Goal: Task Accomplishment & Management: Use online tool/utility

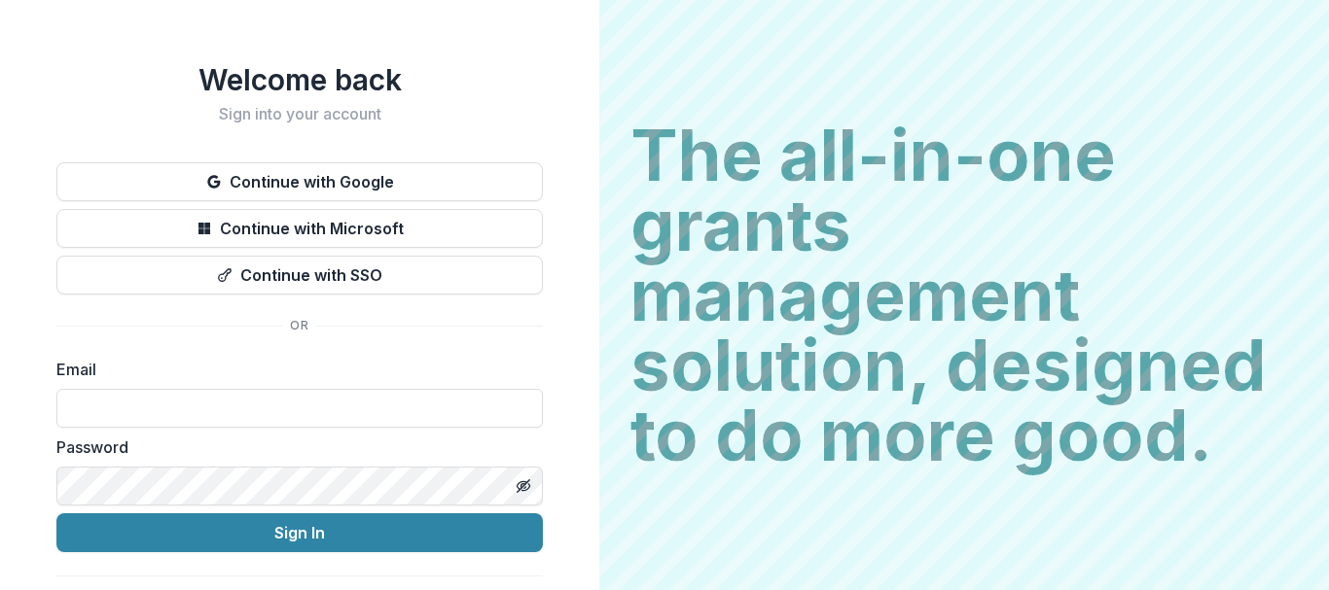
click at [99, 372] on label "Email" at bounding box center [293, 369] width 475 height 23
click at [107, 360] on label "Email" at bounding box center [293, 369] width 475 height 23
click at [132, 386] on div "Email" at bounding box center [299, 393] width 486 height 70
click at [120, 371] on label "Email" at bounding box center [293, 369] width 475 height 23
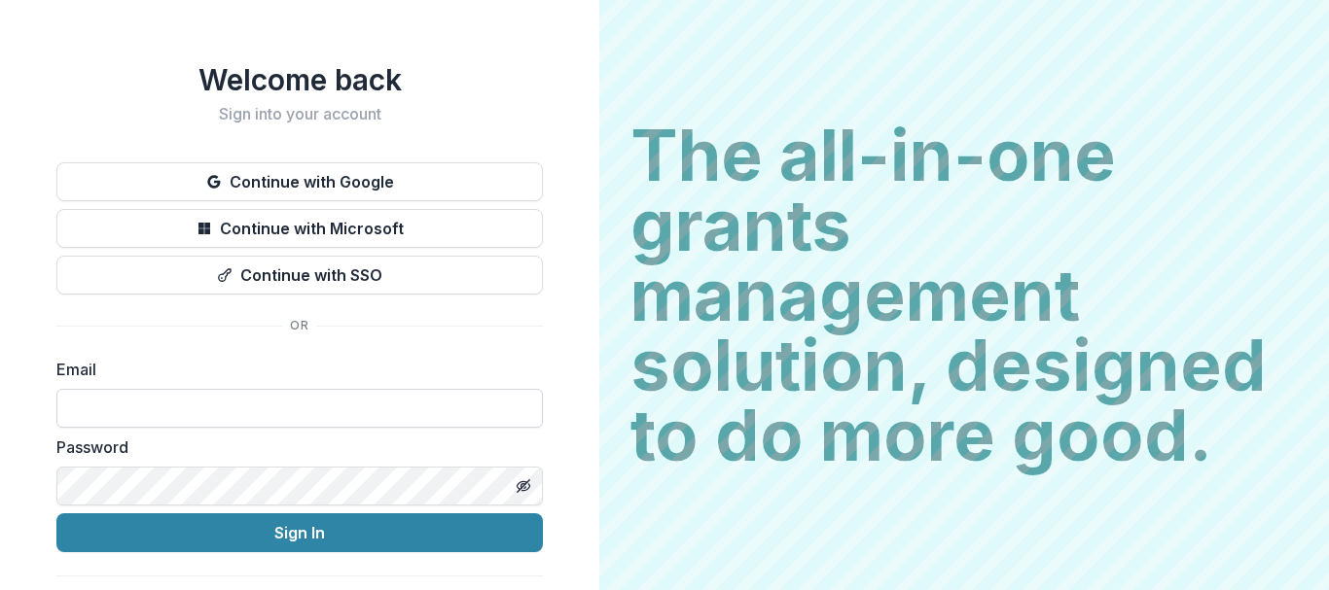
click at [120, 428] on input at bounding box center [299, 408] width 486 height 39
type input "**********"
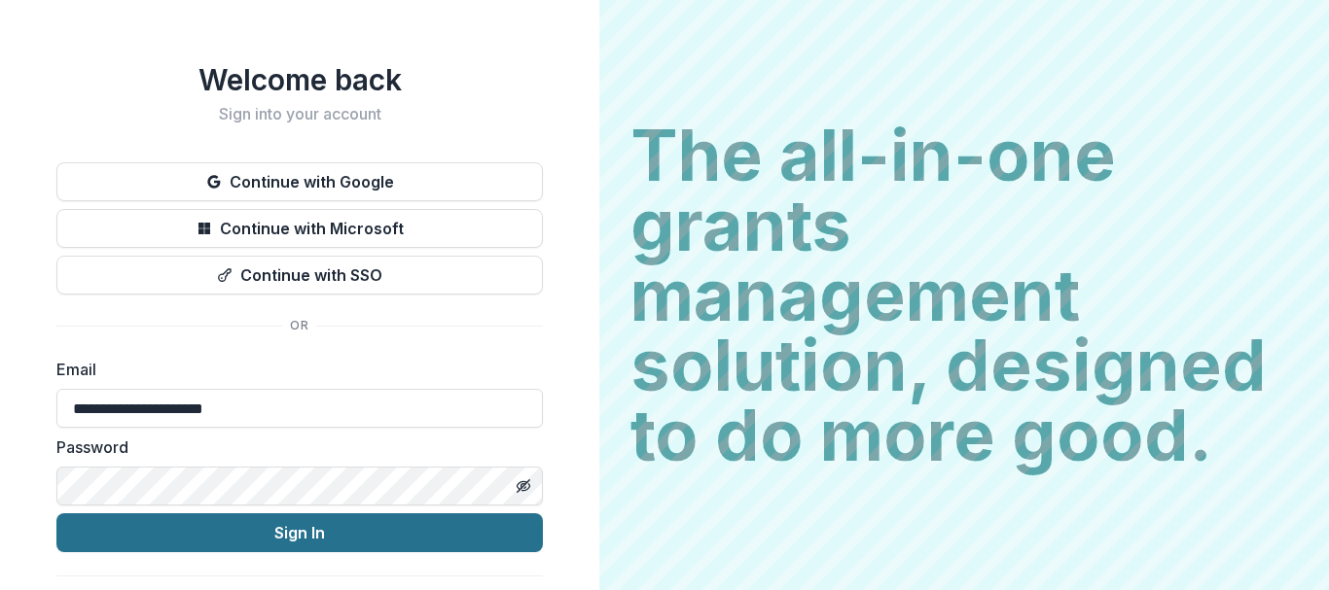
click at [56, 514] on button "Sign In" at bounding box center [299, 533] width 486 height 39
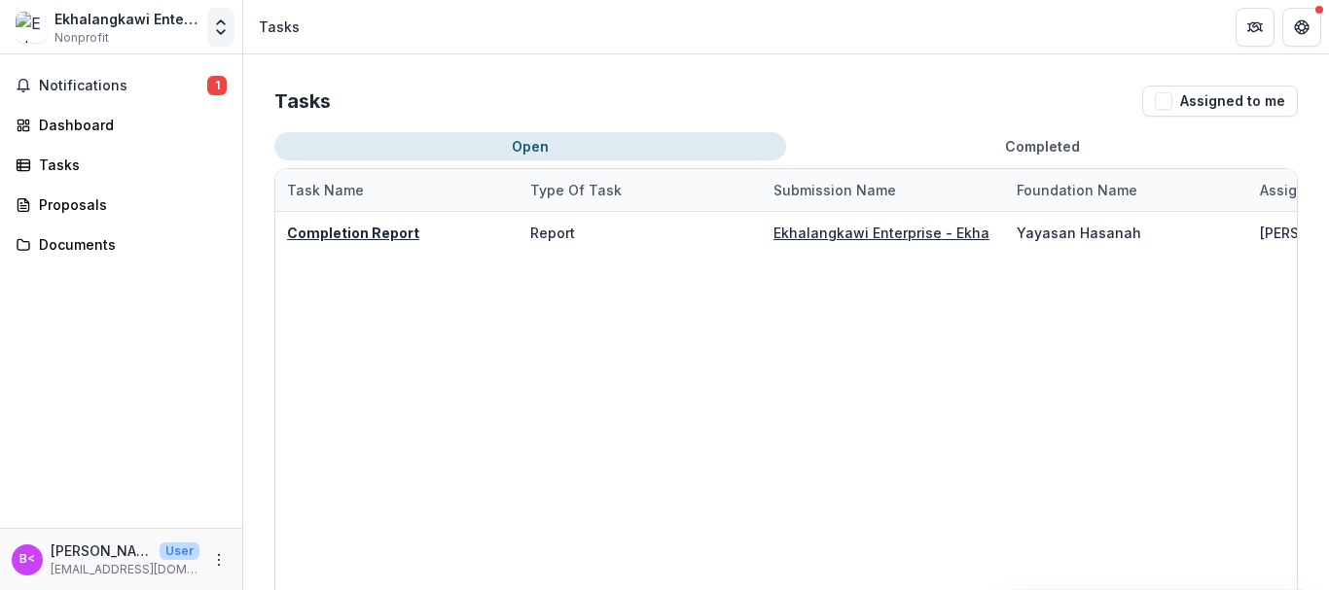
click at [217, 29] on icon "Open entity switcher" at bounding box center [220, 27] width 19 height 19
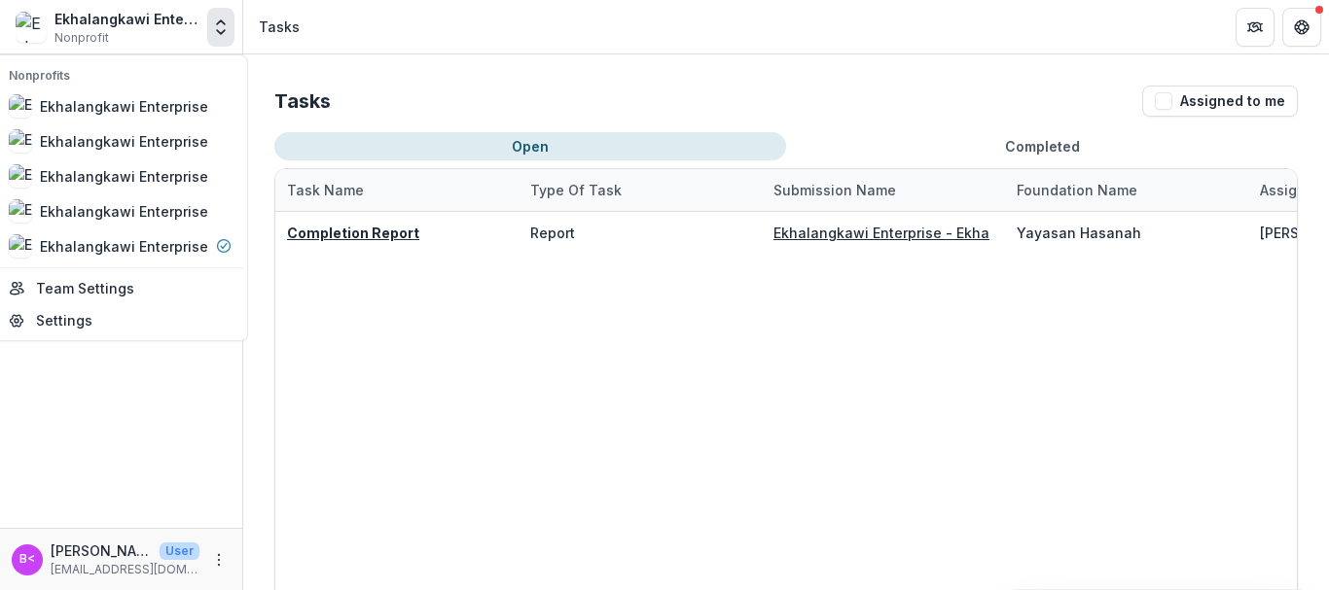
click at [217, 29] on icon "Open entity switcher" at bounding box center [220, 27] width 19 height 19
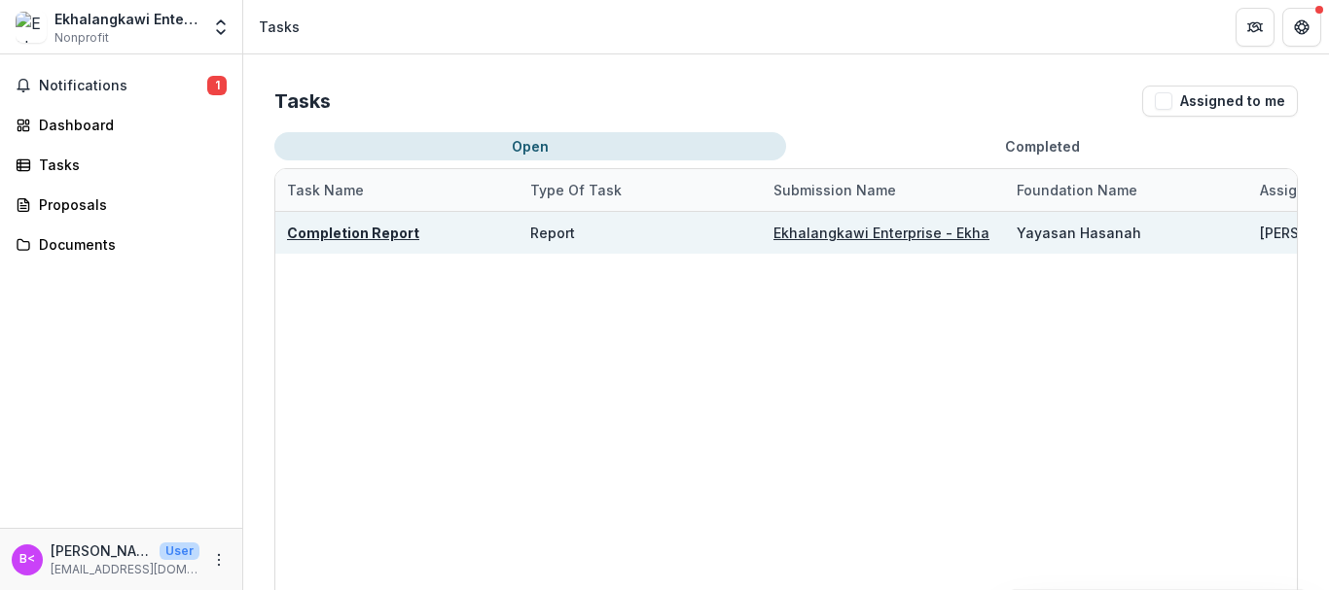
click at [373, 240] on u "Completion Report" at bounding box center [353, 233] width 132 height 17
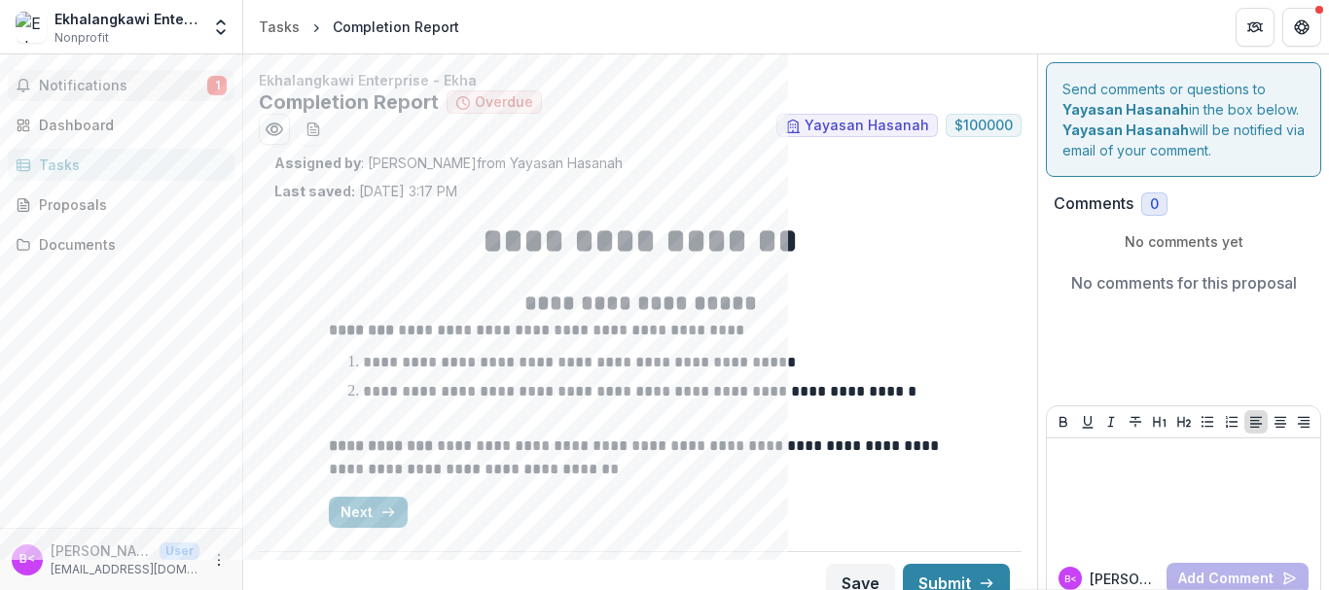
click at [121, 87] on span "Notifications" at bounding box center [123, 86] width 168 height 17
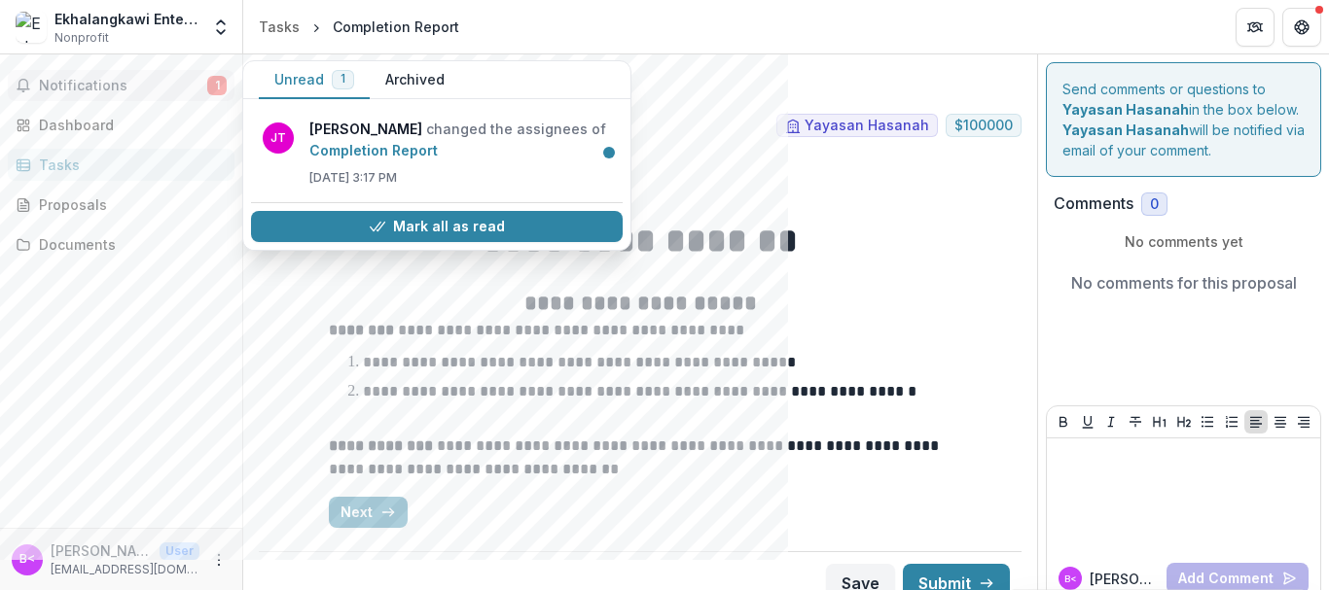
click at [121, 87] on span "Notifications" at bounding box center [123, 86] width 168 height 17
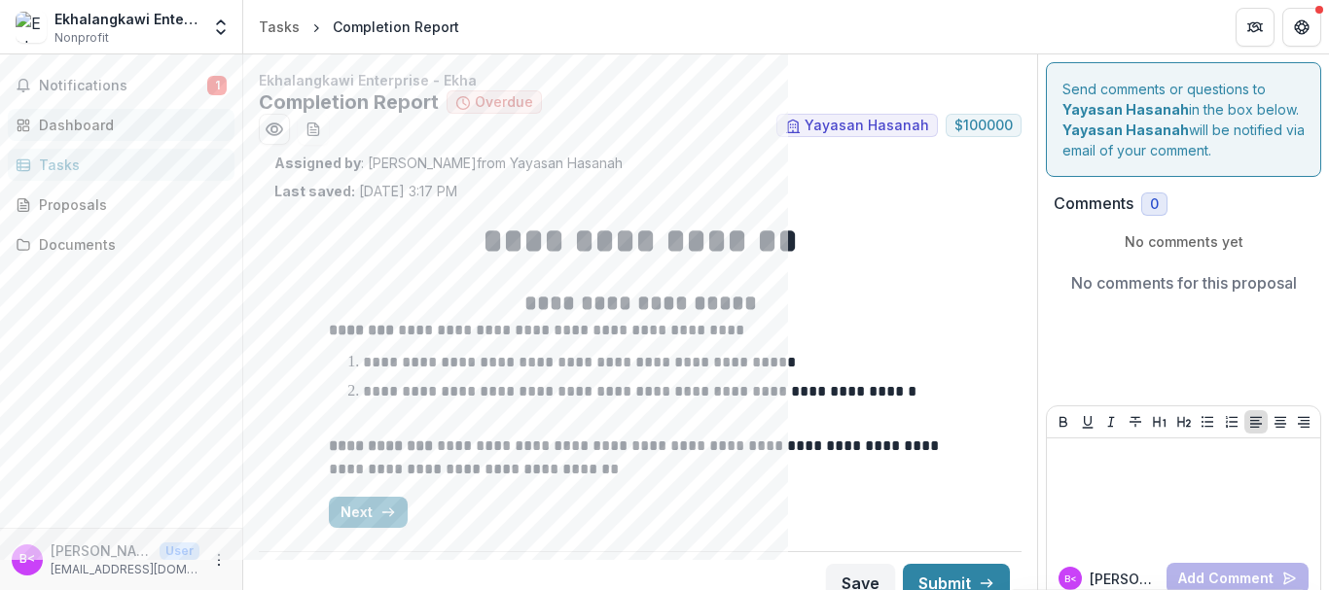
click at [91, 129] on div "Dashboard" at bounding box center [129, 125] width 180 height 20
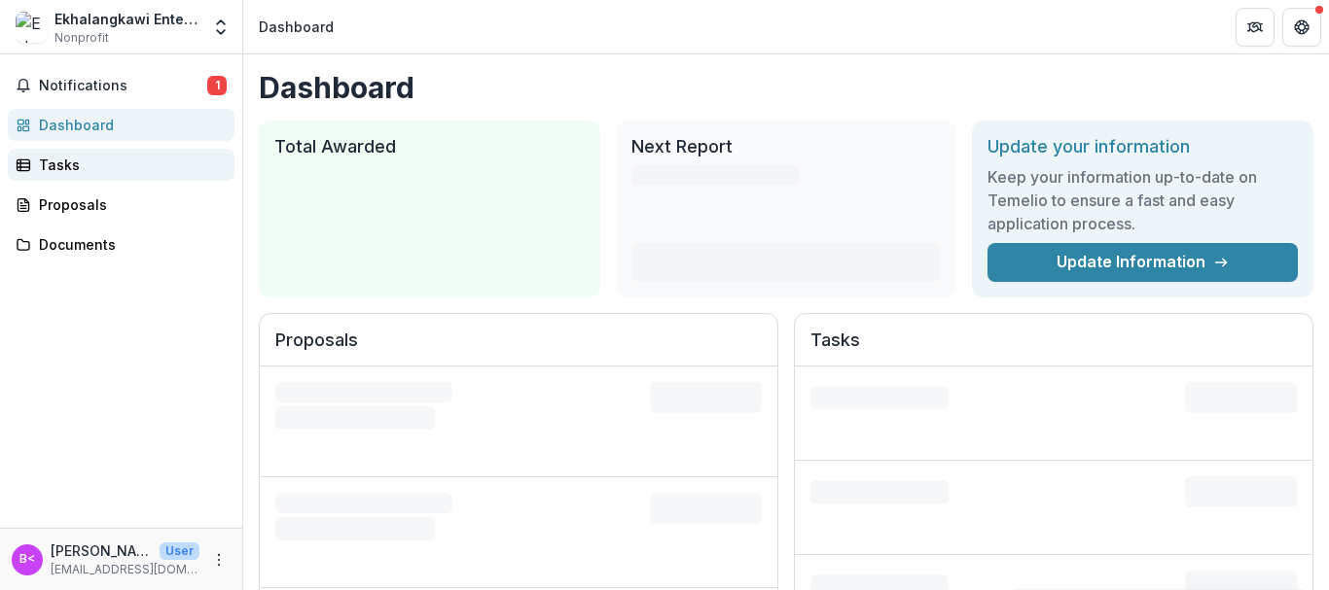
click at [66, 170] on div "Tasks" at bounding box center [129, 165] width 180 height 20
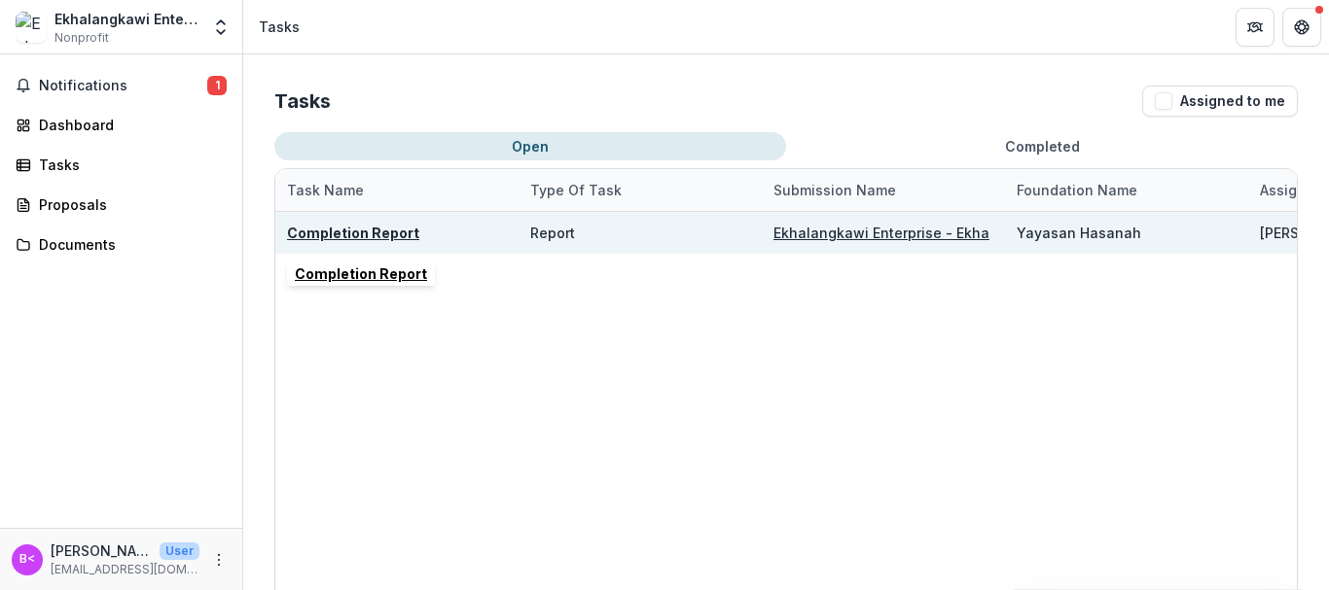
click at [364, 239] on u "Completion Report" at bounding box center [353, 233] width 132 height 17
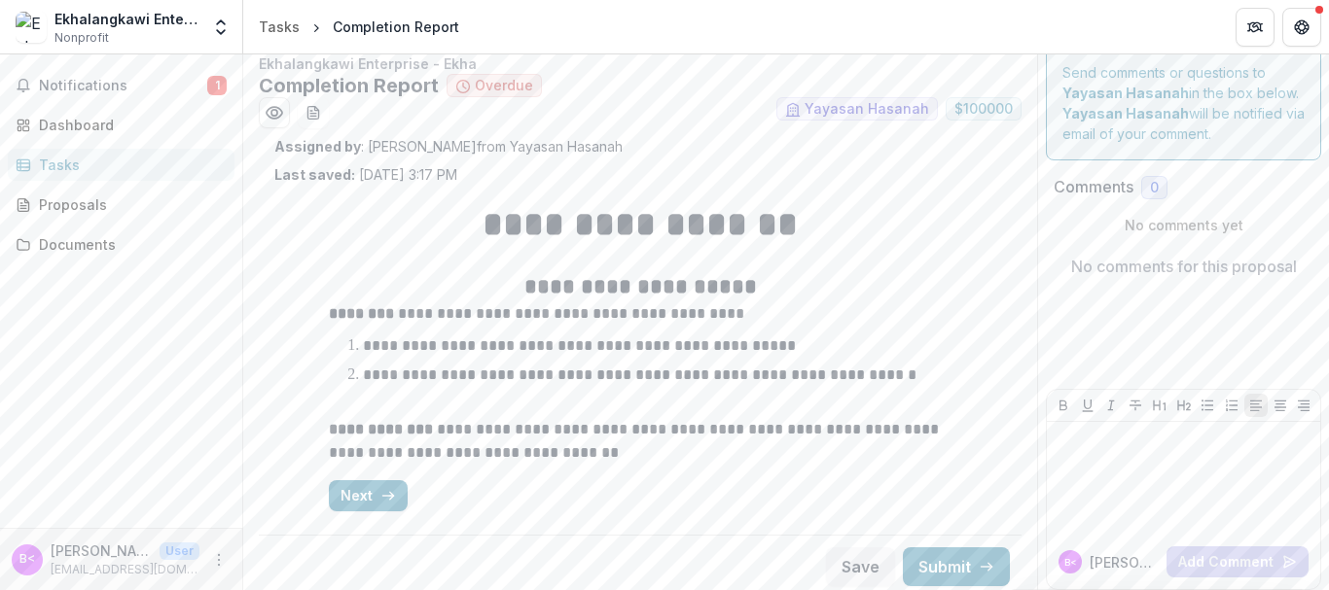
scroll to position [24, 0]
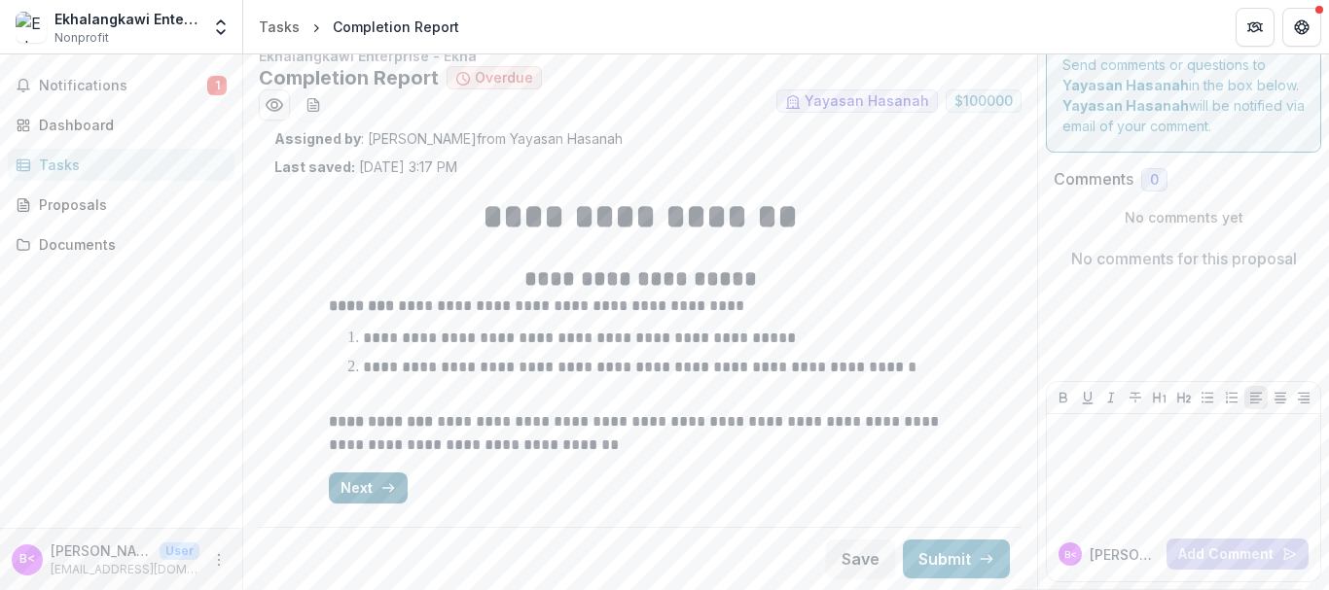
click at [376, 475] on button "Next" at bounding box center [368, 488] width 79 height 31
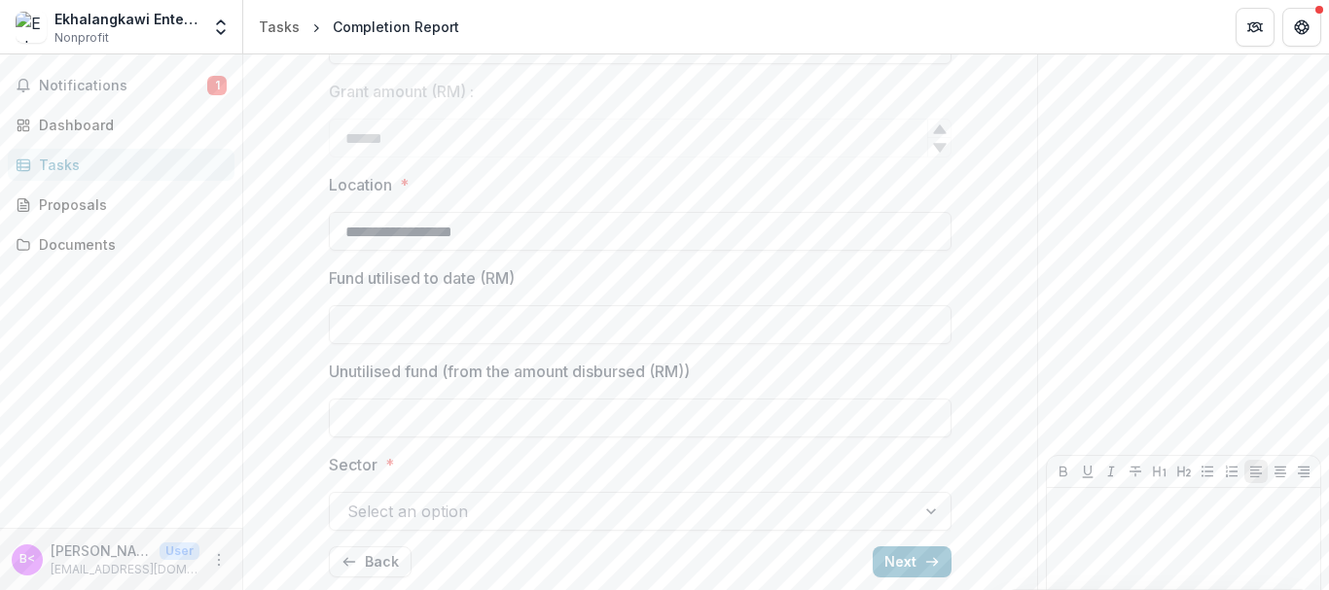
scroll to position [585, 0]
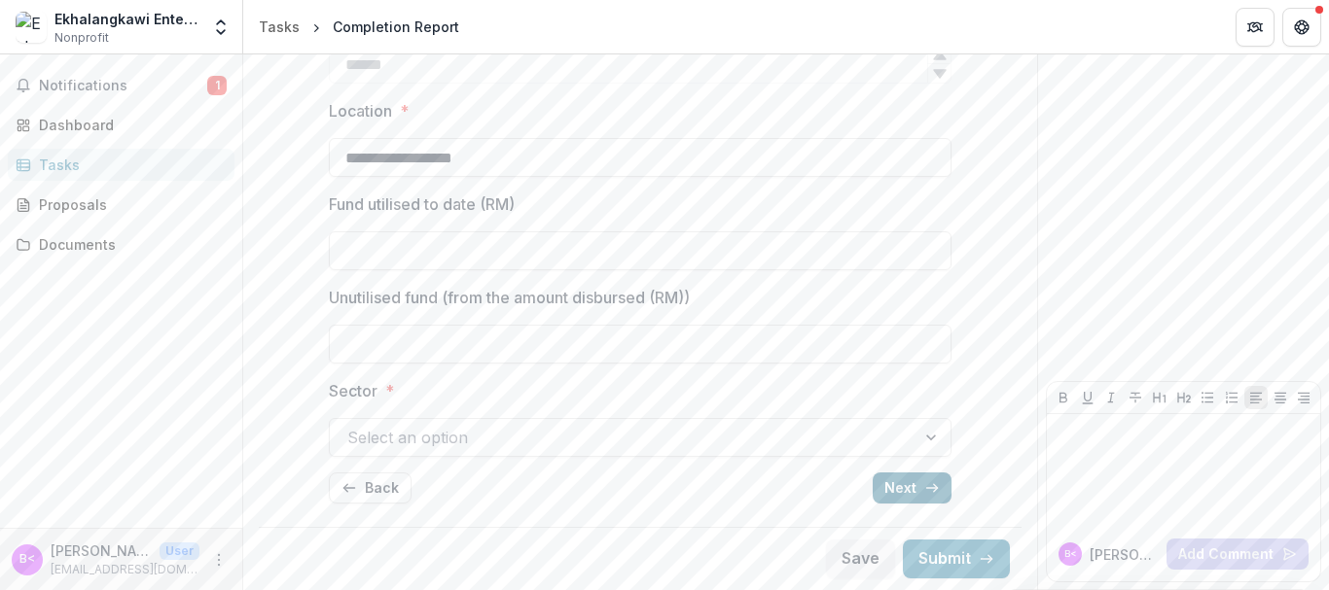
click at [900, 484] on button "Next" at bounding box center [911, 488] width 79 height 31
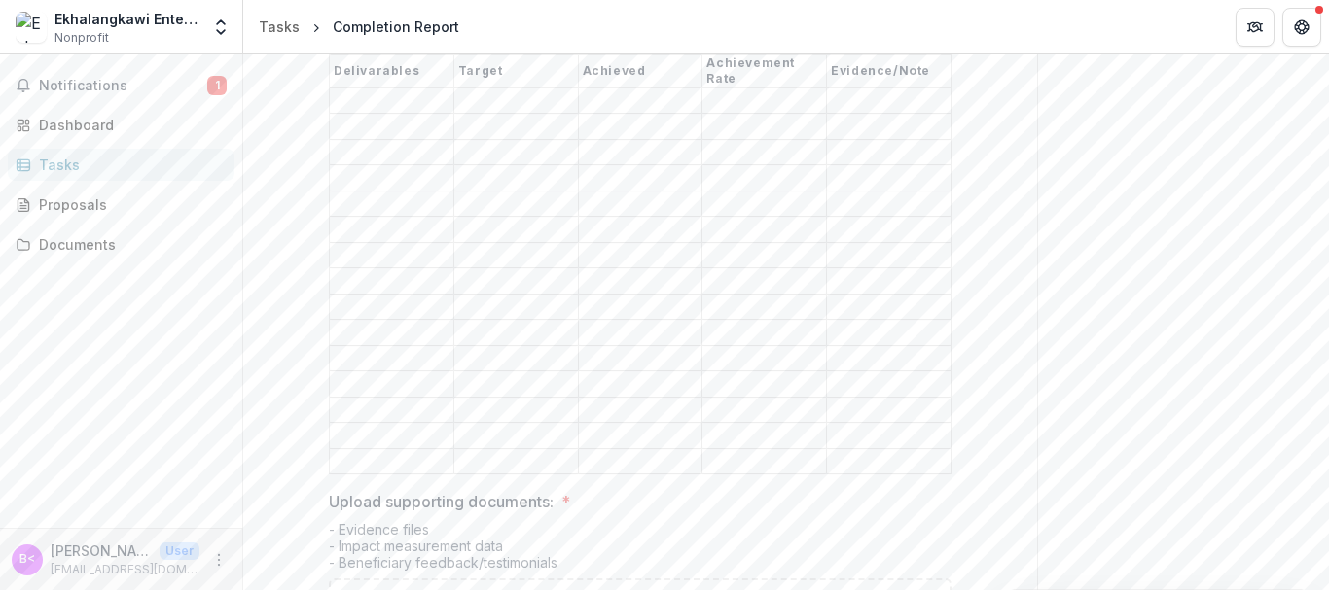
scroll to position [1056, 0]
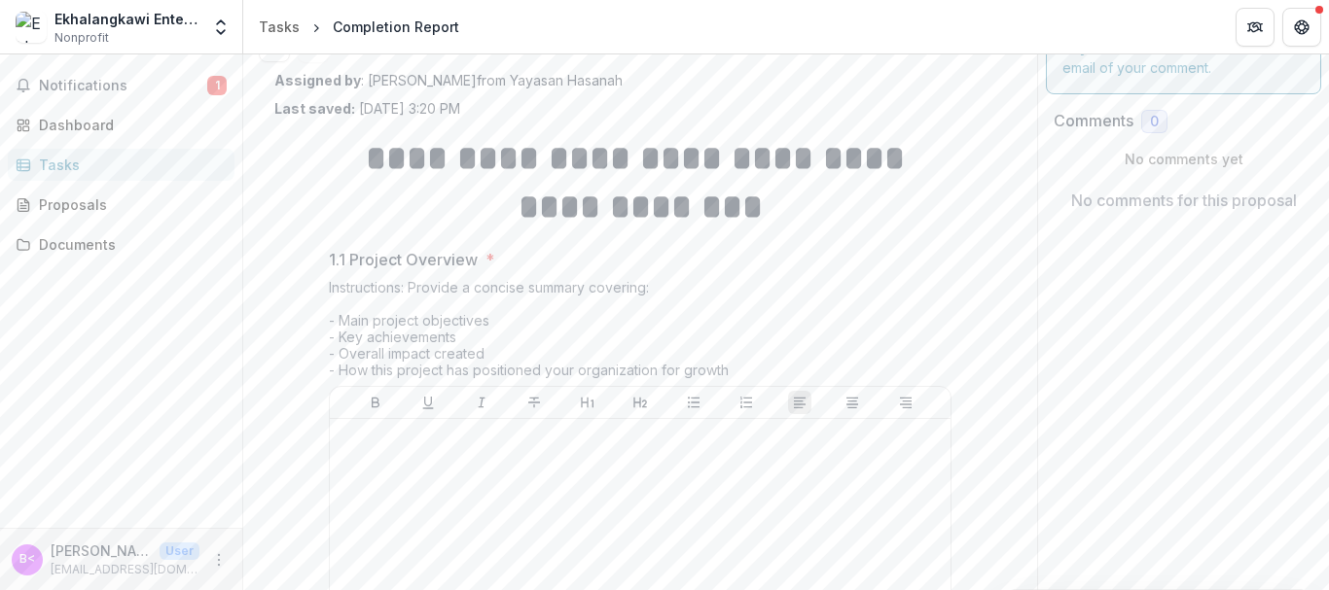
scroll to position [0, 0]
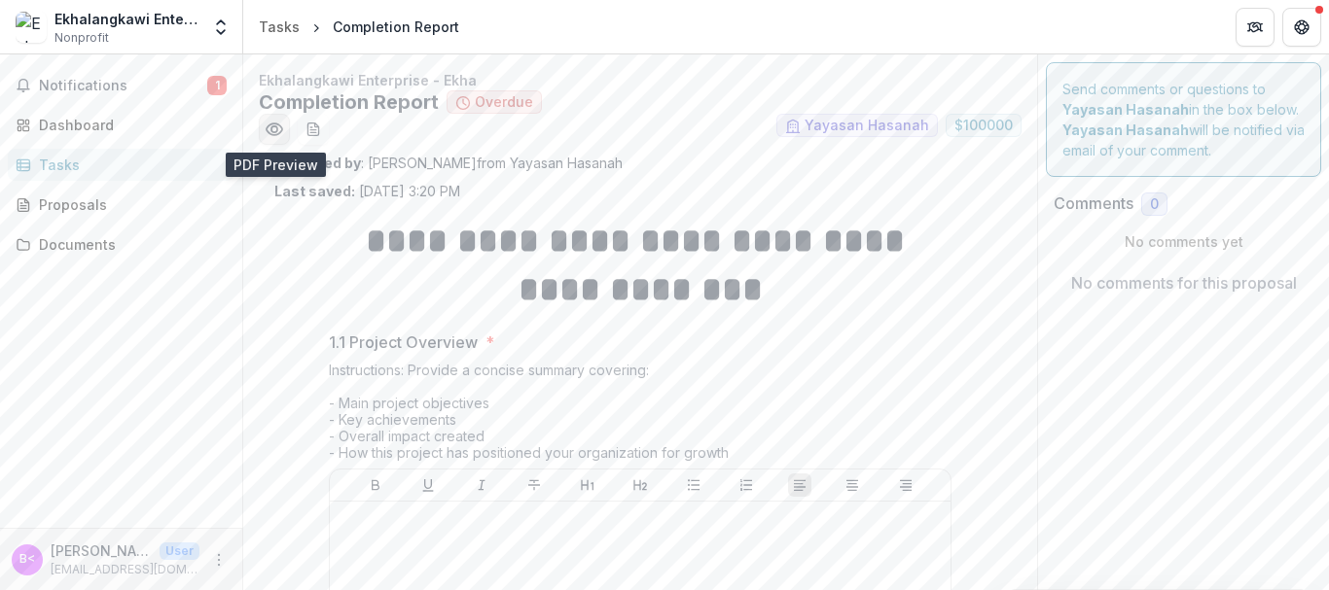
click at [283, 128] on icon "Preview d1951745-580a-41bf-a0e3-2730b662bd21.pdf" at bounding box center [274, 129] width 19 height 19
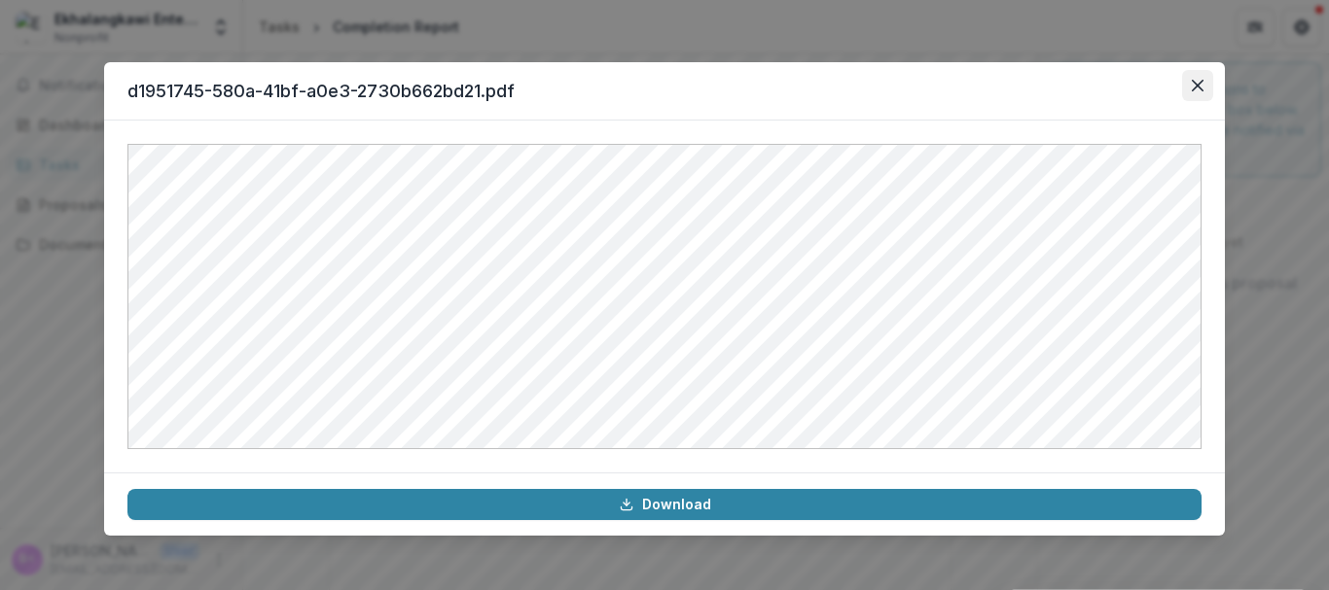
click at [1194, 96] on button "Close" at bounding box center [1197, 85] width 31 height 31
